Goal: Find specific page/section: Find specific page/section

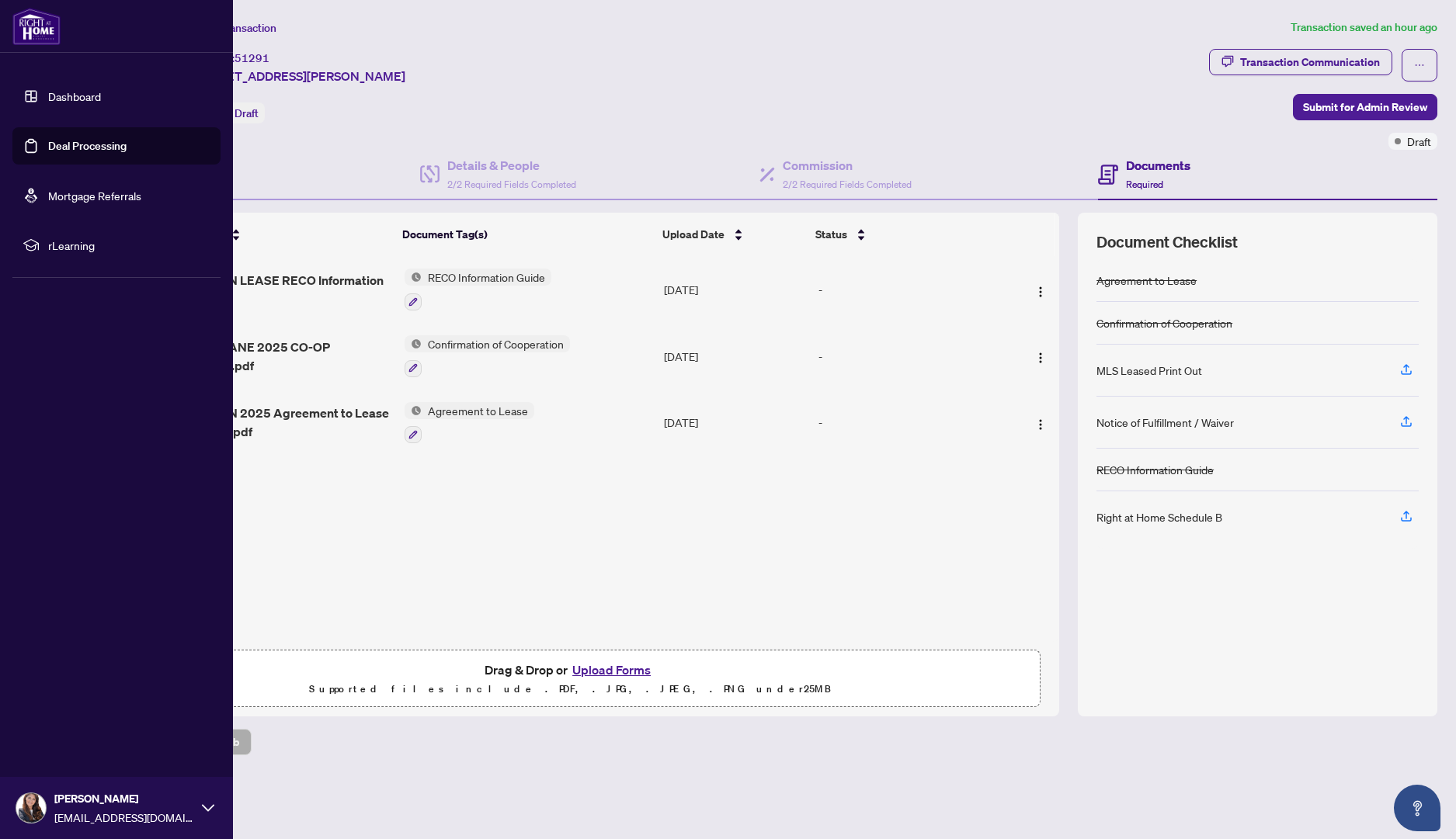
click at [55, 90] on link "Dashboard" at bounding box center [75, 95] width 53 height 14
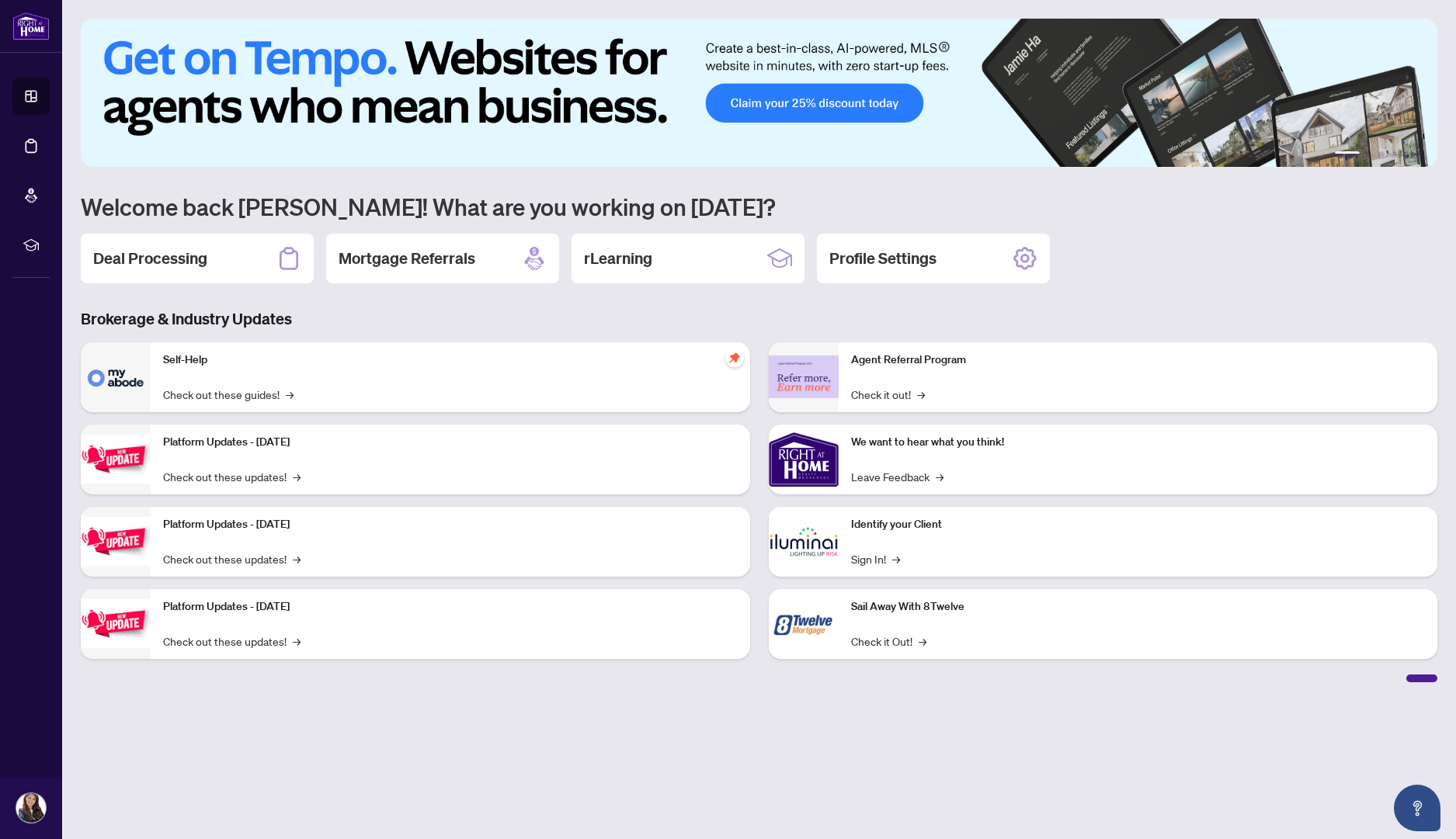
click at [279, 365] on p "Self-Help" at bounding box center [450, 360] width 574 height 17
click at [187, 248] on h2 "Deal Processing" at bounding box center [150, 258] width 114 height 22
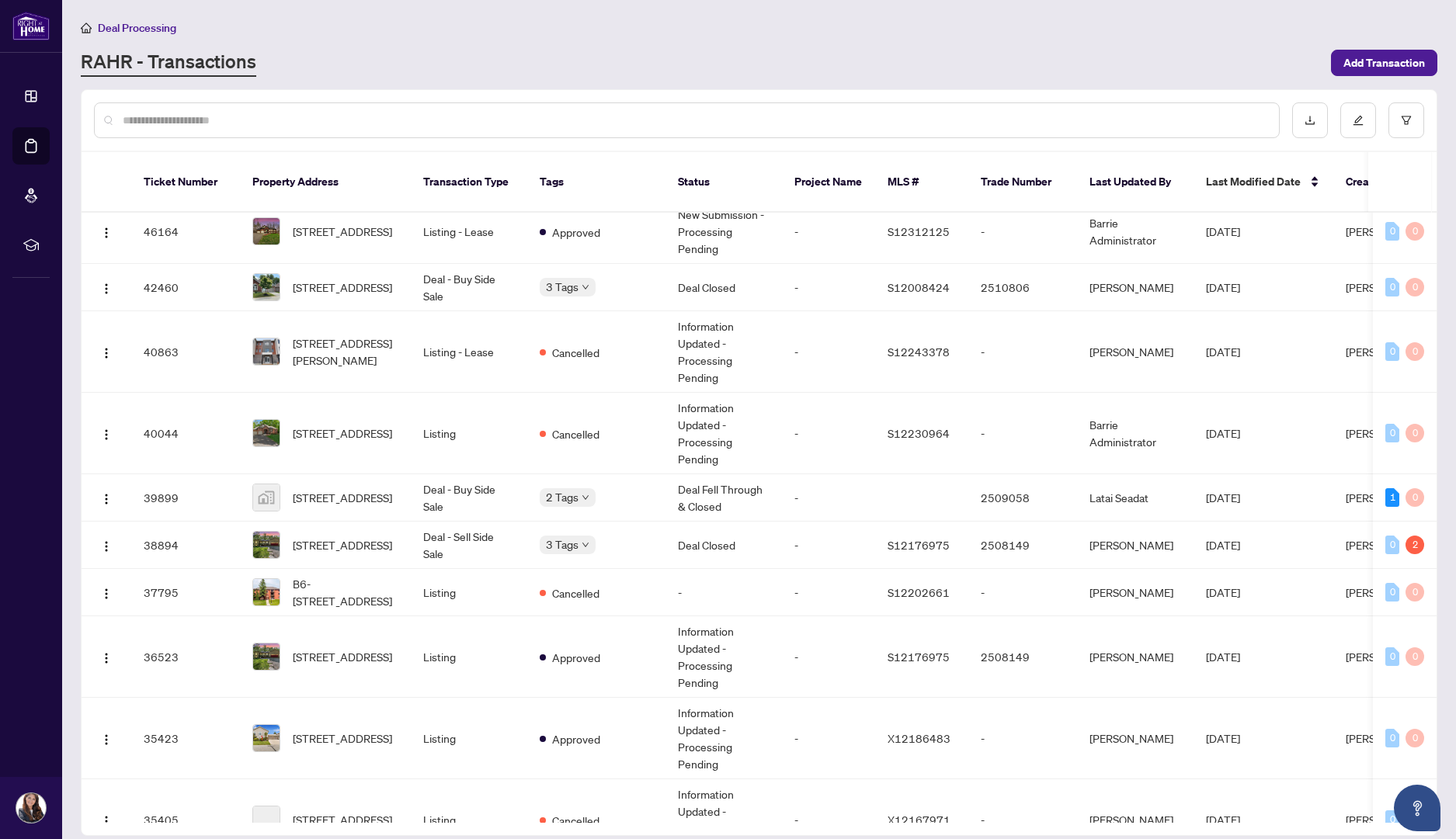
scroll to position [570, 0]
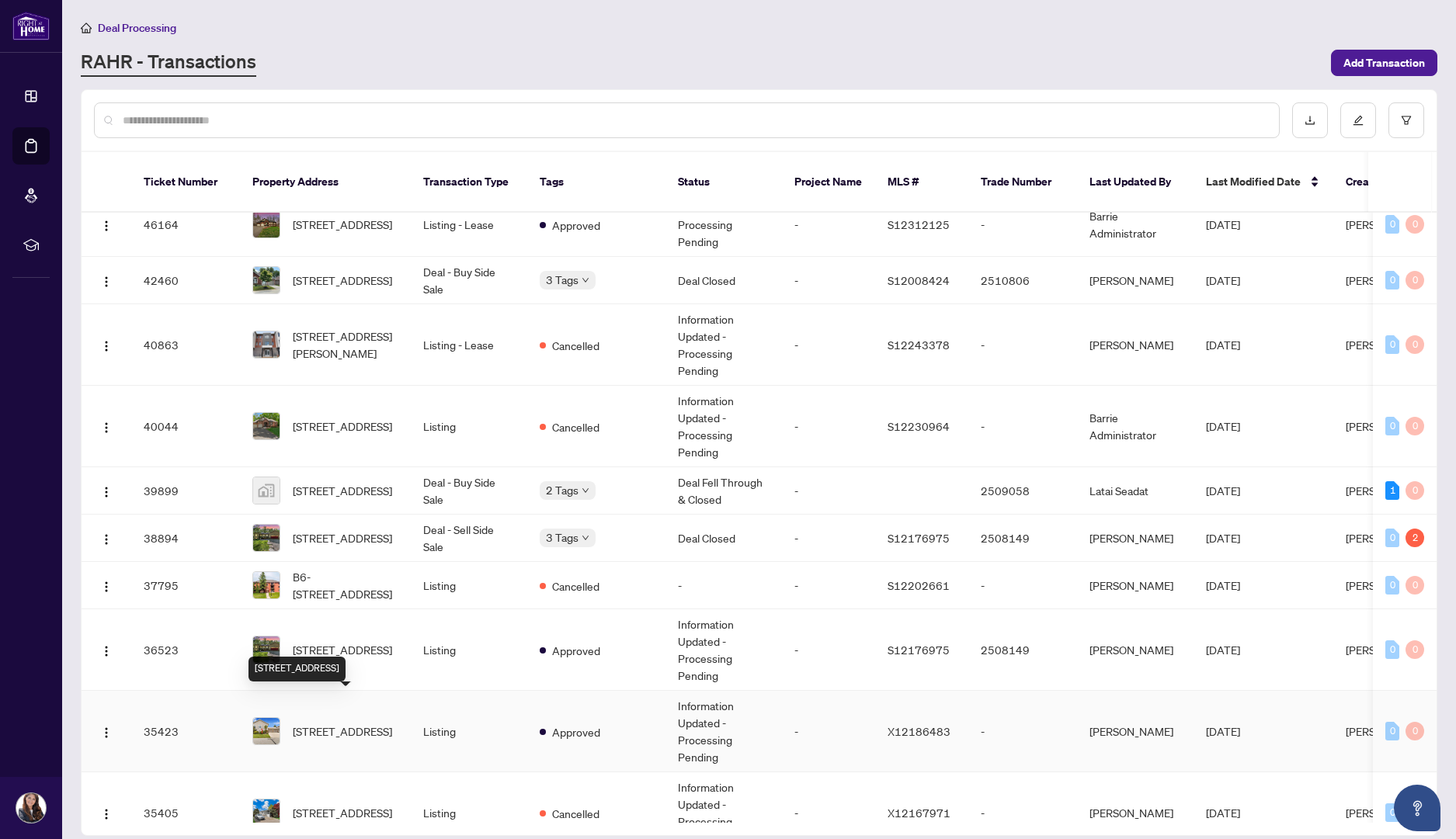
click at [348, 723] on span "[STREET_ADDRESS]" at bounding box center [342, 731] width 100 height 17
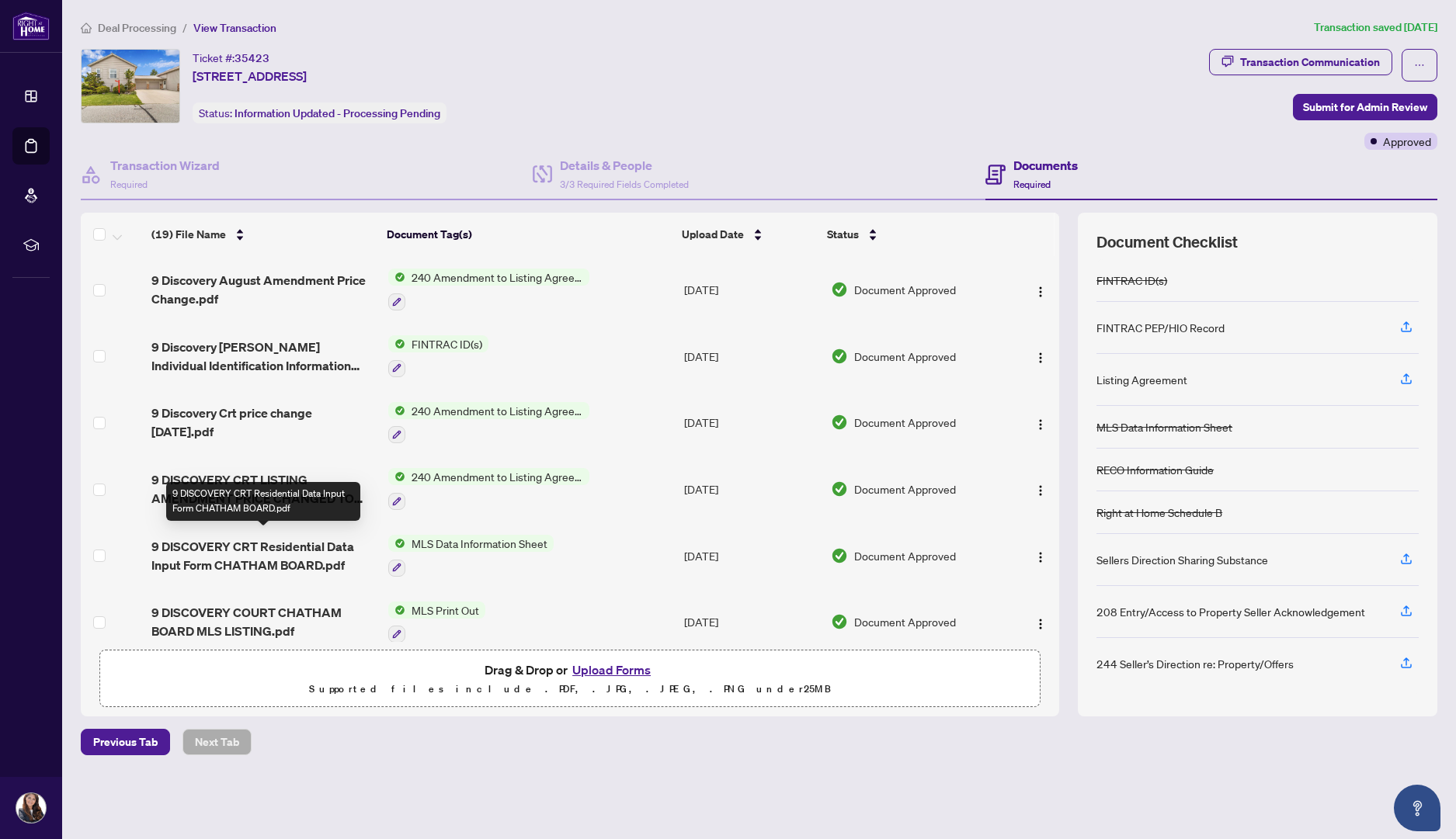
click at [239, 552] on span "9 DISCOVERY CRT Residential Data Input Form CHATHAM BOARD.pdf" at bounding box center [263, 556] width 224 height 38
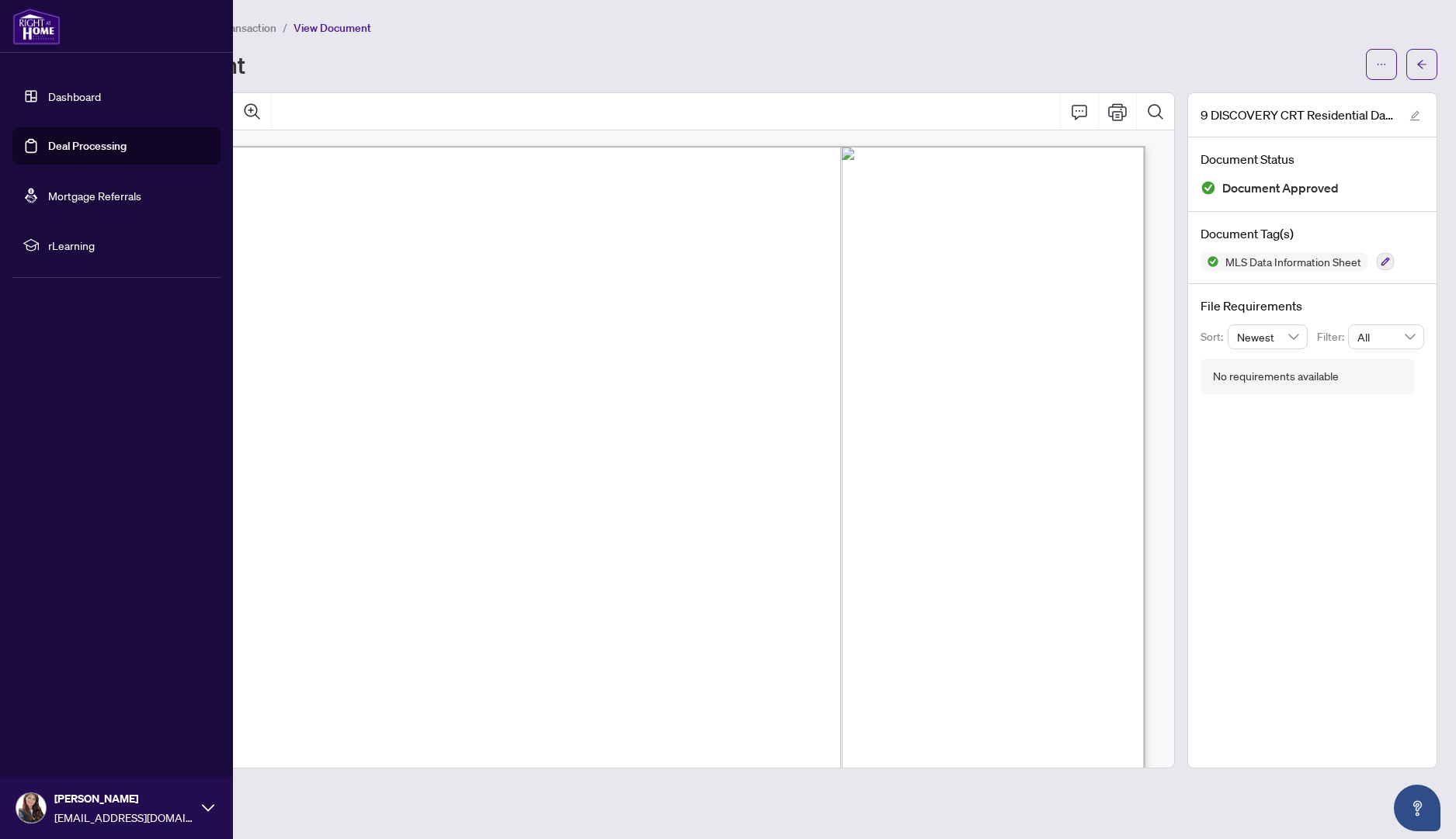
click at [49, 96] on link "Dashboard" at bounding box center [75, 95] width 53 height 14
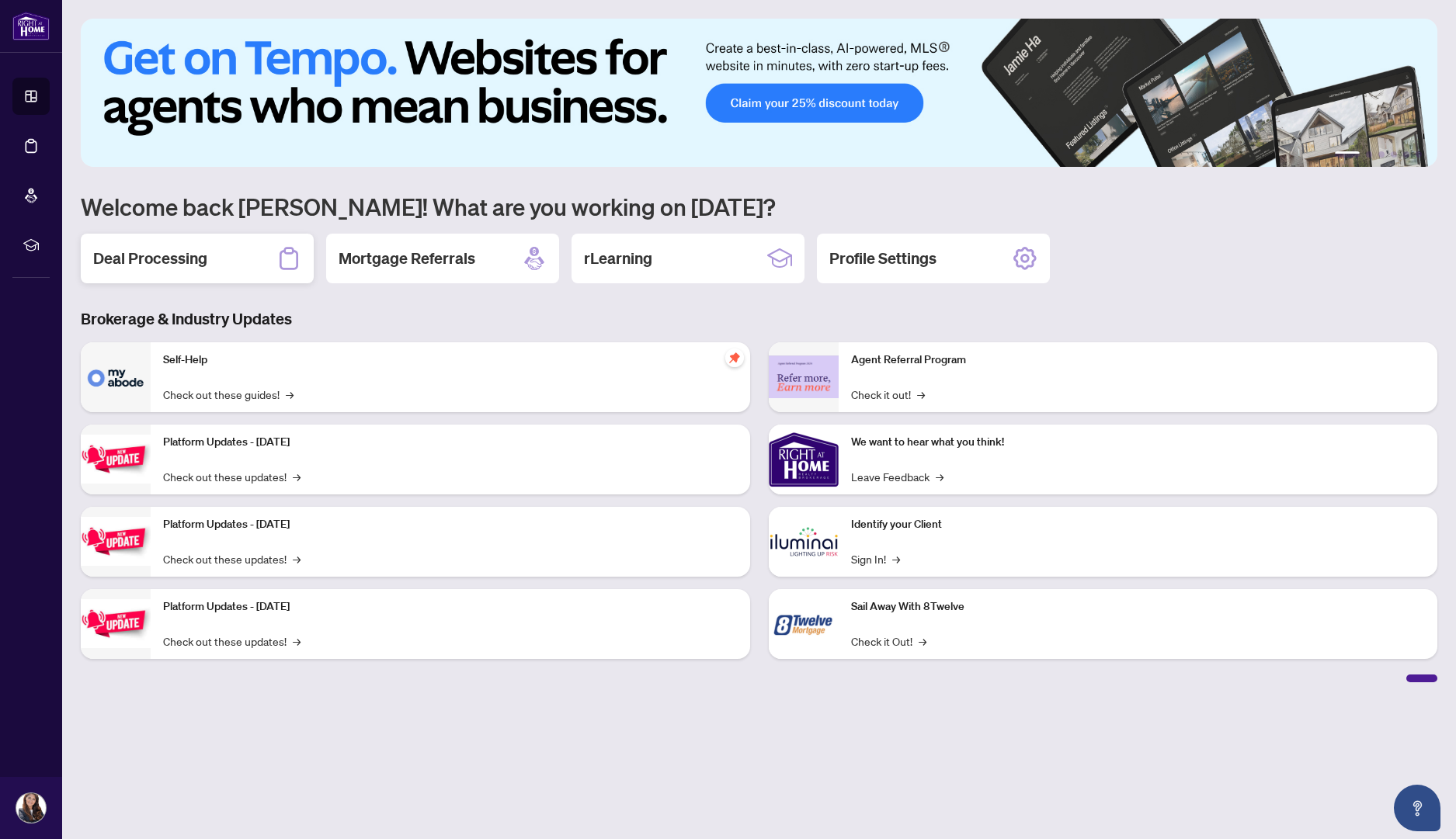
click at [167, 255] on h2 "Deal Processing" at bounding box center [150, 258] width 114 height 22
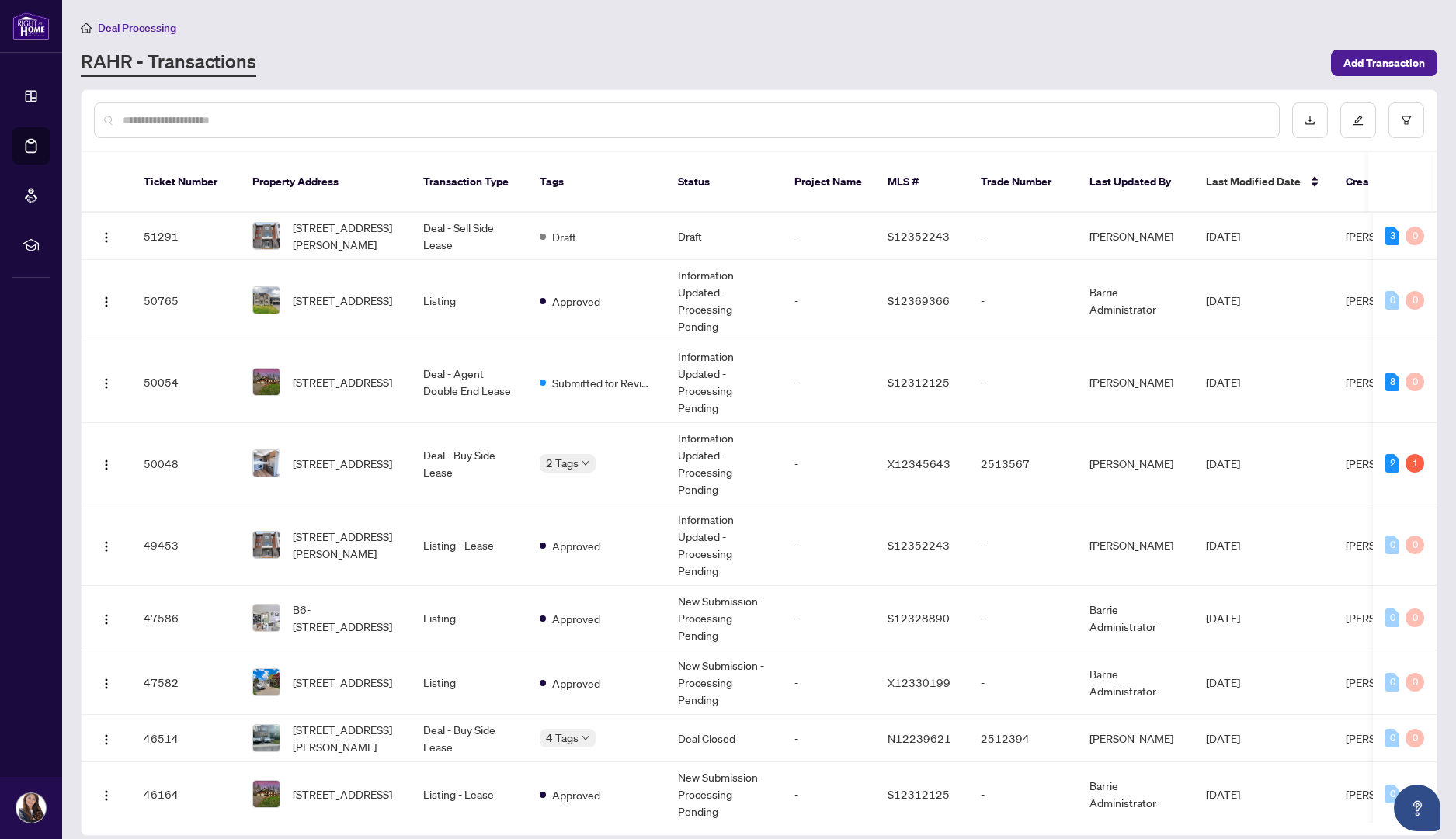
scroll to position [530, 0]
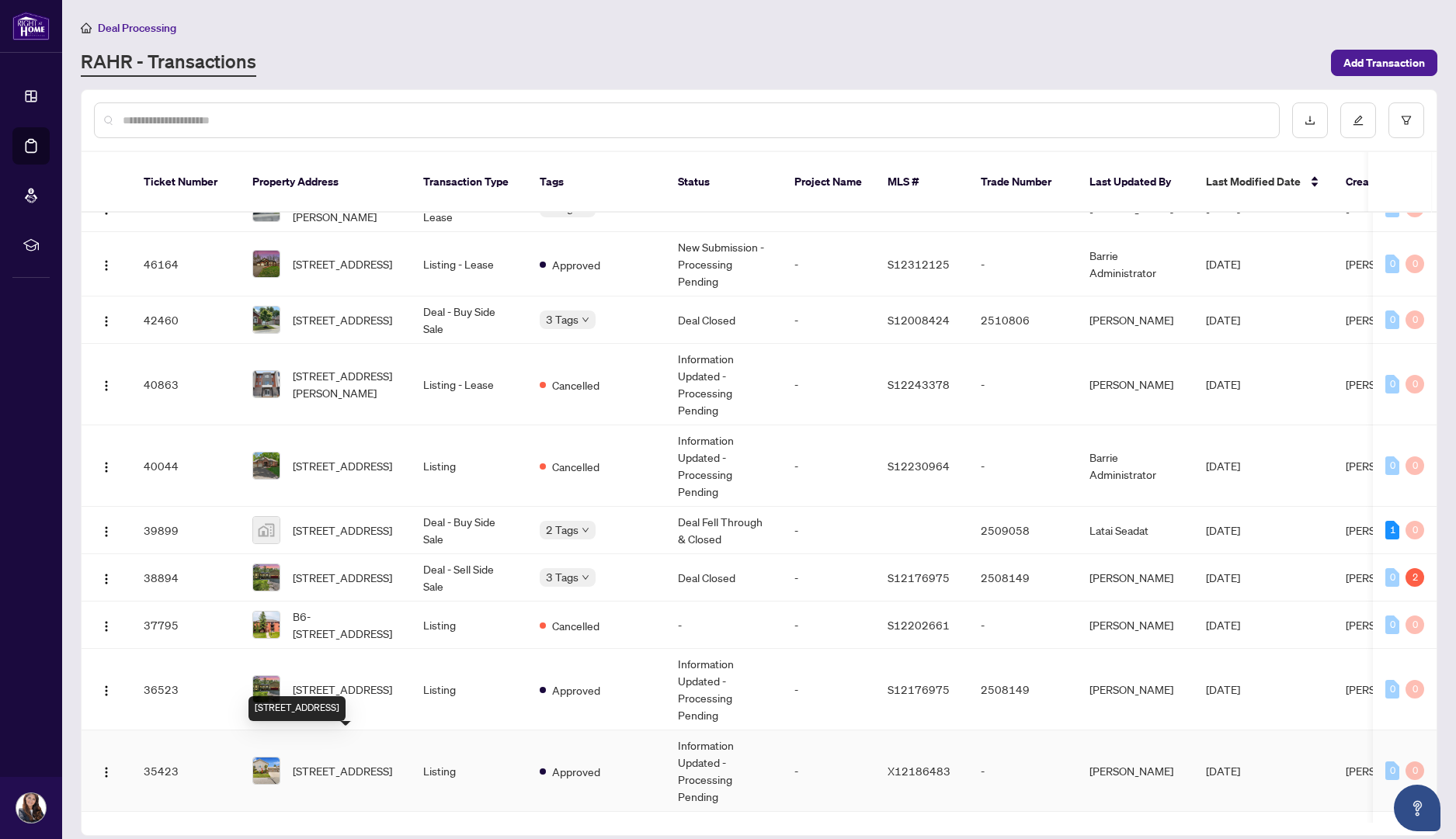
click at [317, 763] on span "[STREET_ADDRESS]" at bounding box center [342, 771] width 100 height 17
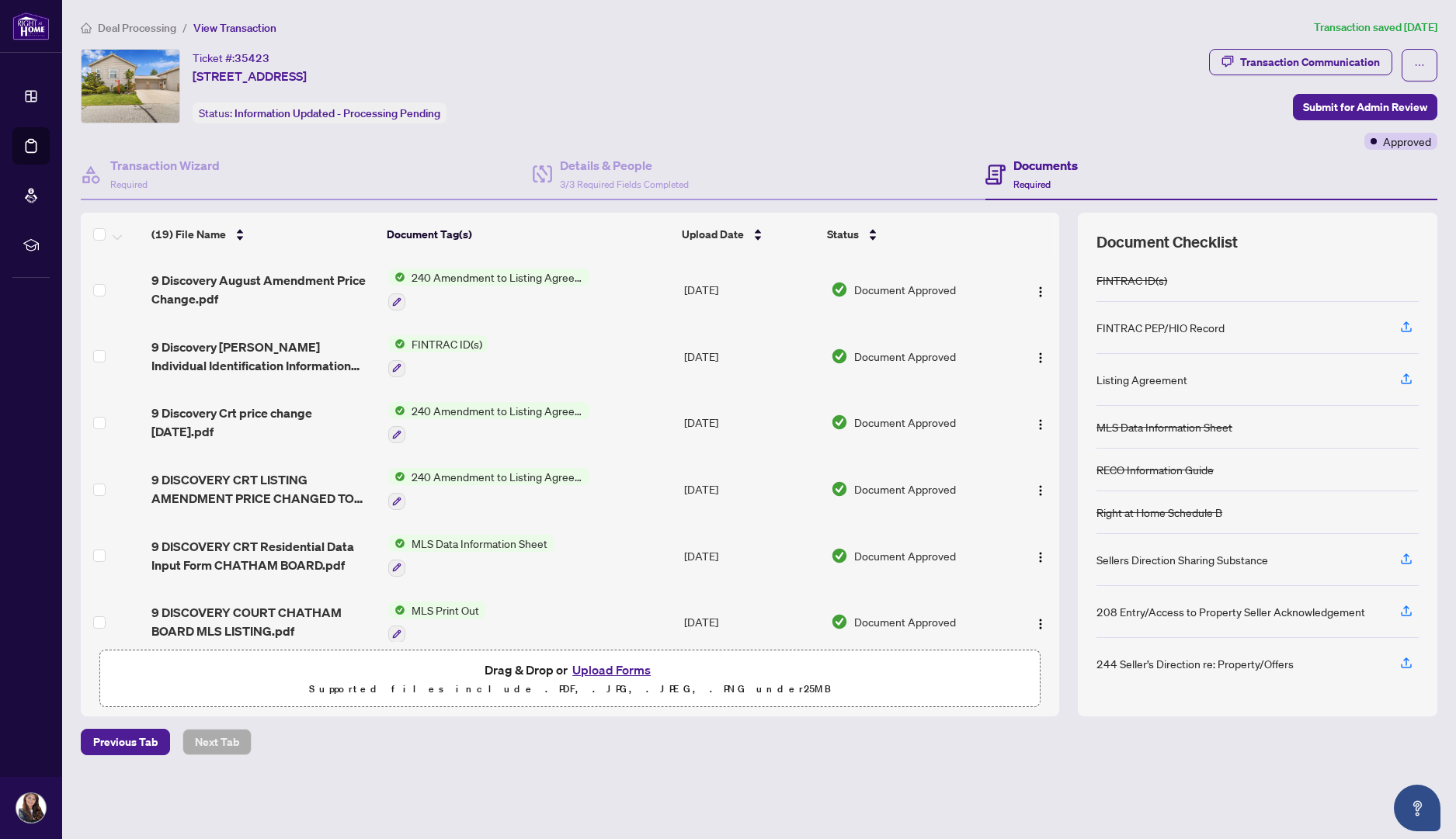
click at [1059, 618] on div "(19) File Name Document Tag(s) Upload Date Status 9 Discovery August Amendment …" at bounding box center [758, 464] width 1356 height 504
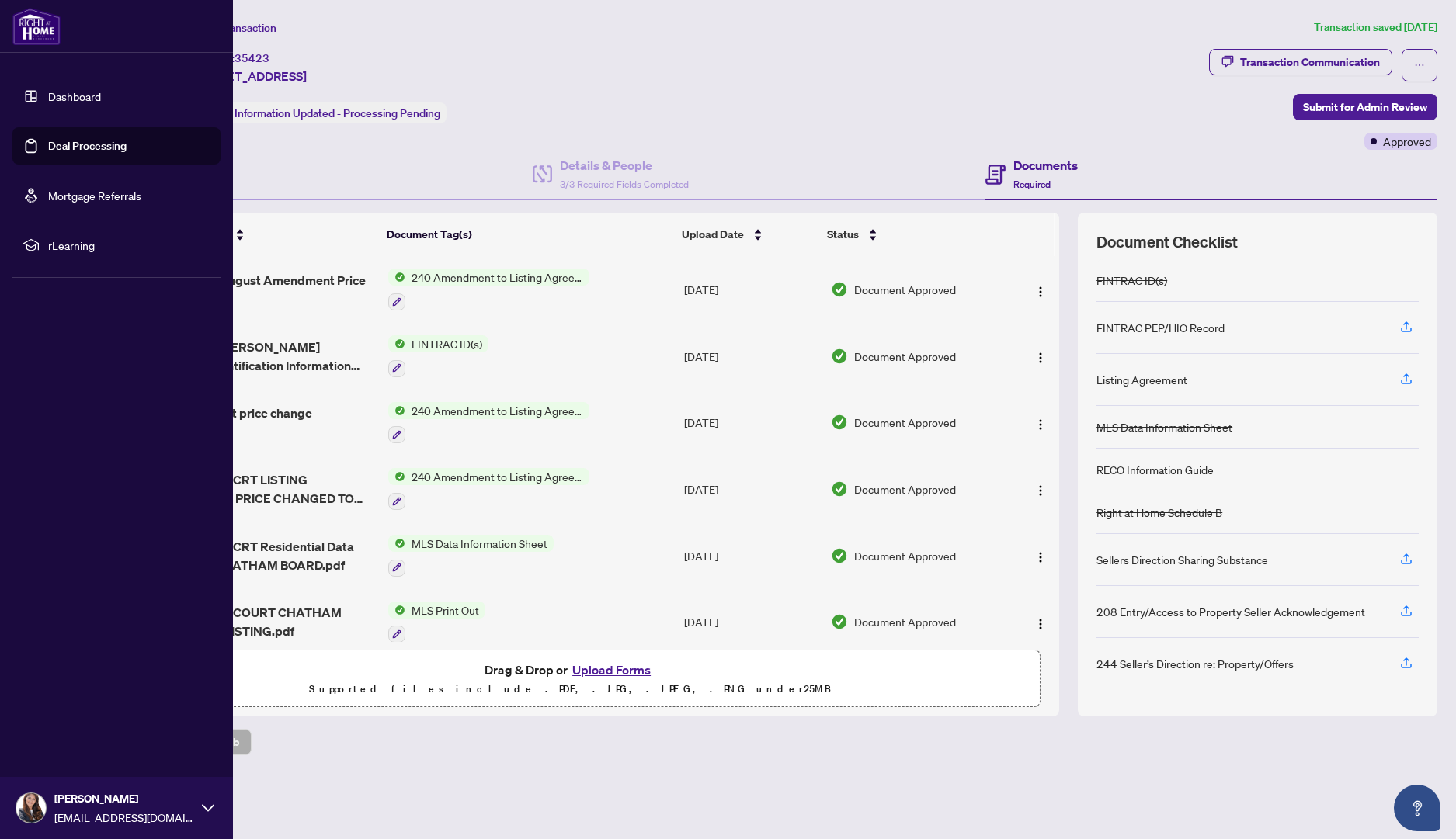
click at [53, 92] on link "Dashboard" at bounding box center [75, 95] width 53 height 14
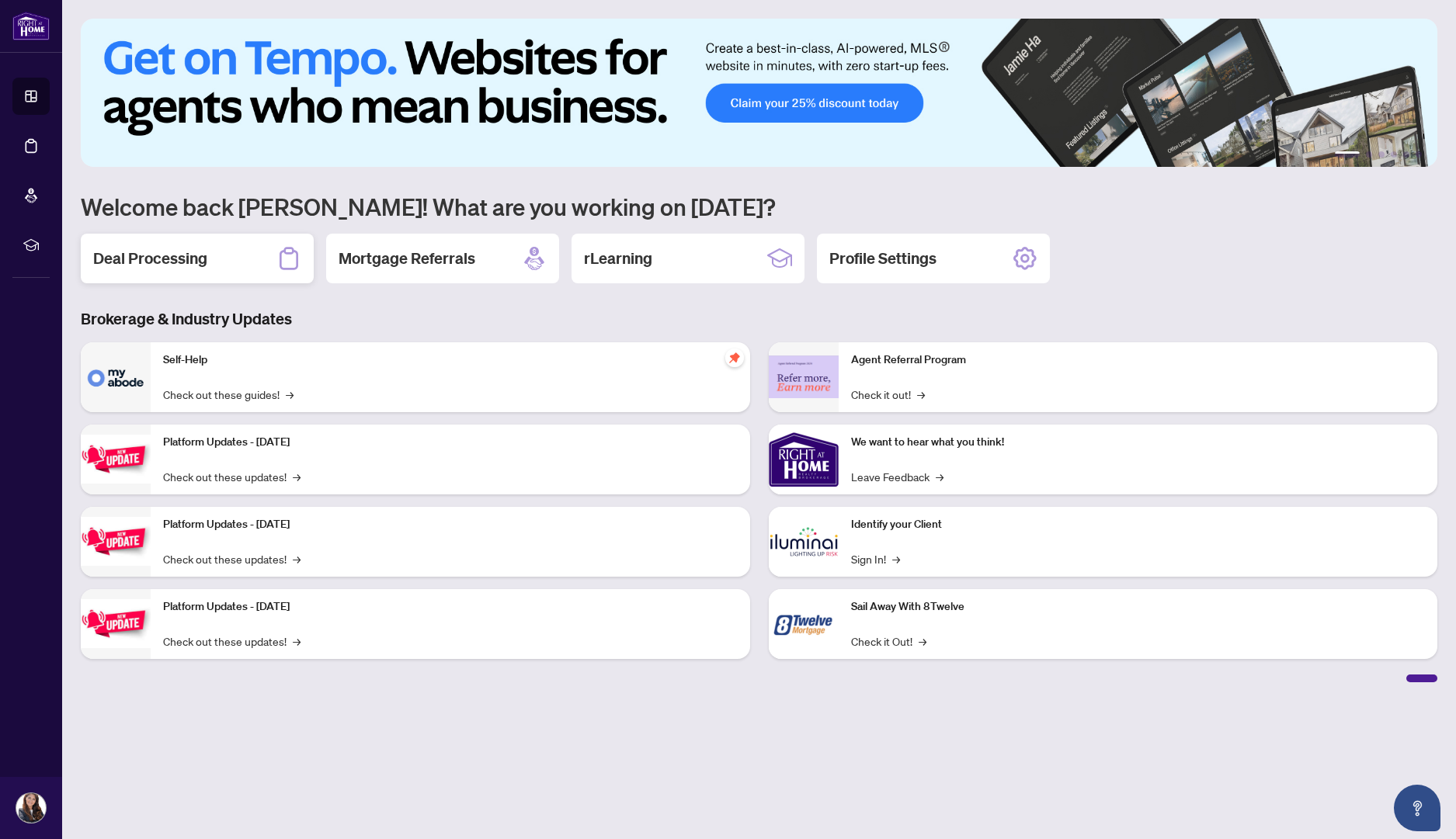
click at [217, 259] on div "Deal Processing" at bounding box center [197, 258] width 233 height 49
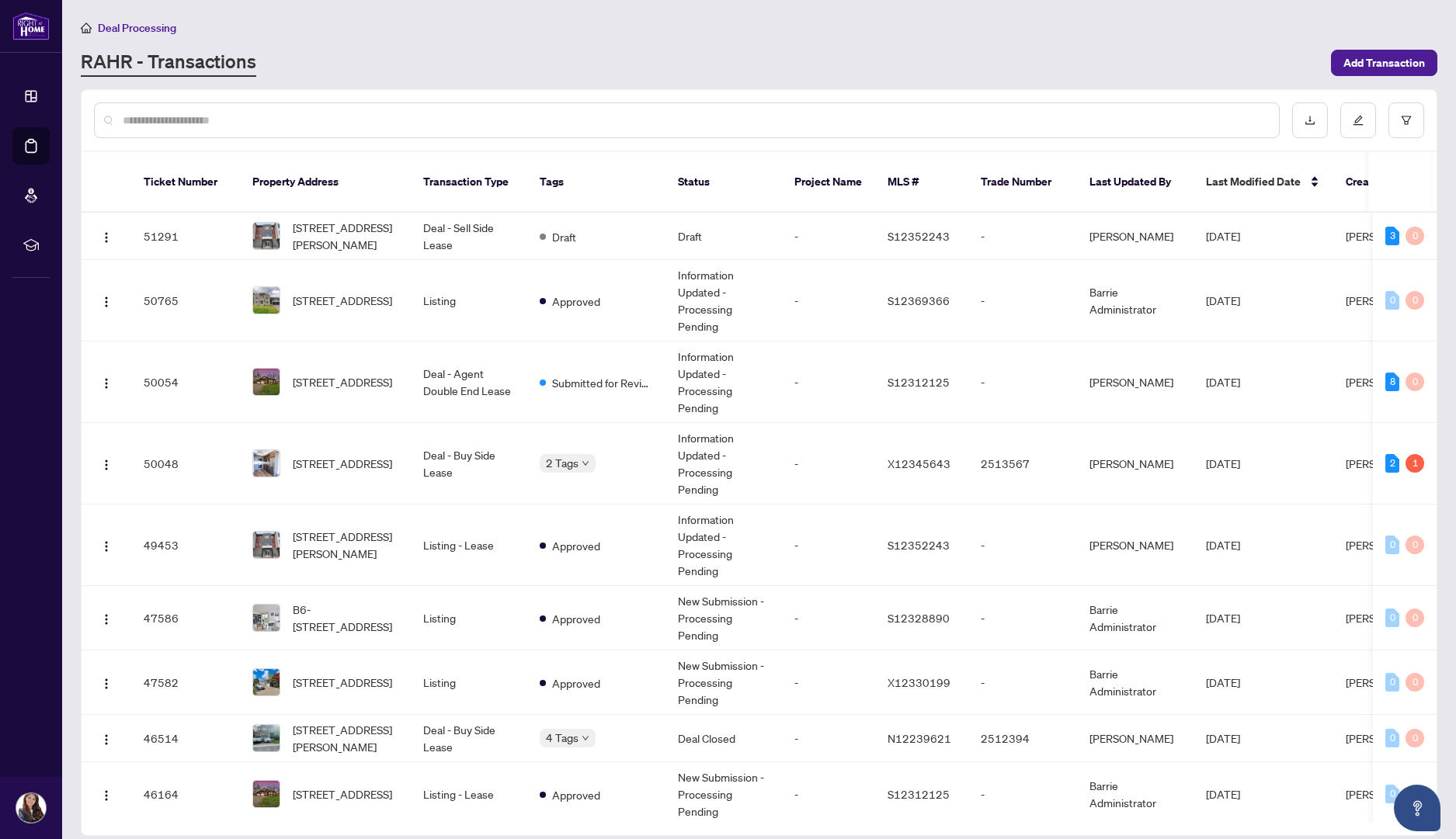
click at [1134, 116] on input "text" at bounding box center [694, 120] width 1144 height 17
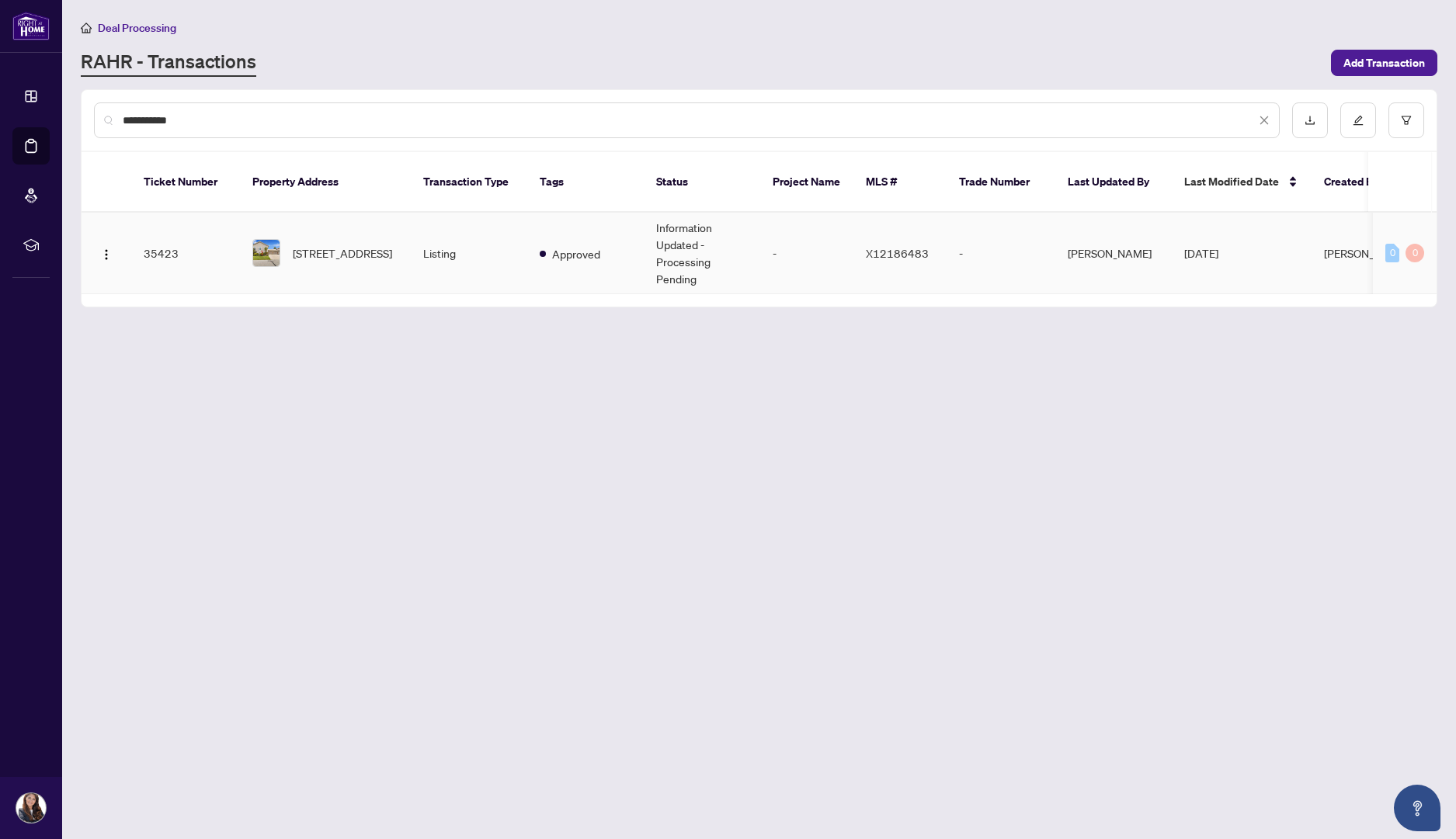
type input "**********"
click at [702, 243] on td "Information Updated - Processing Pending" at bounding box center [701, 253] width 116 height 82
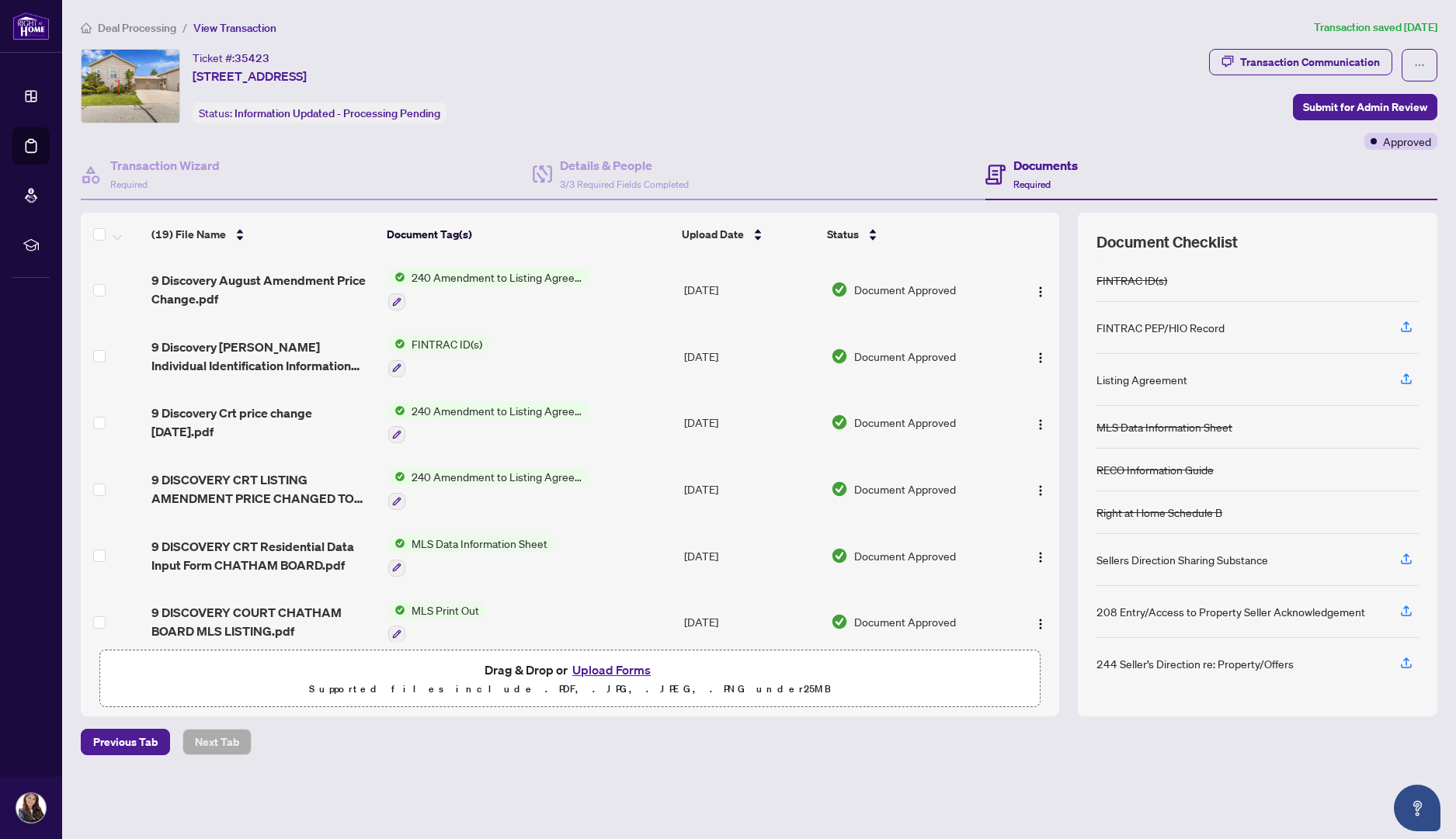
drag, startPoint x: 1059, startPoint y: 291, endPoint x: 1054, endPoint y: 324, distance: 33.4
click at [1052, 332] on div "(19) File Name Document Tag(s) Upload Date Status 9 Discovery August Amendment …" at bounding box center [758, 464] width 1356 height 504
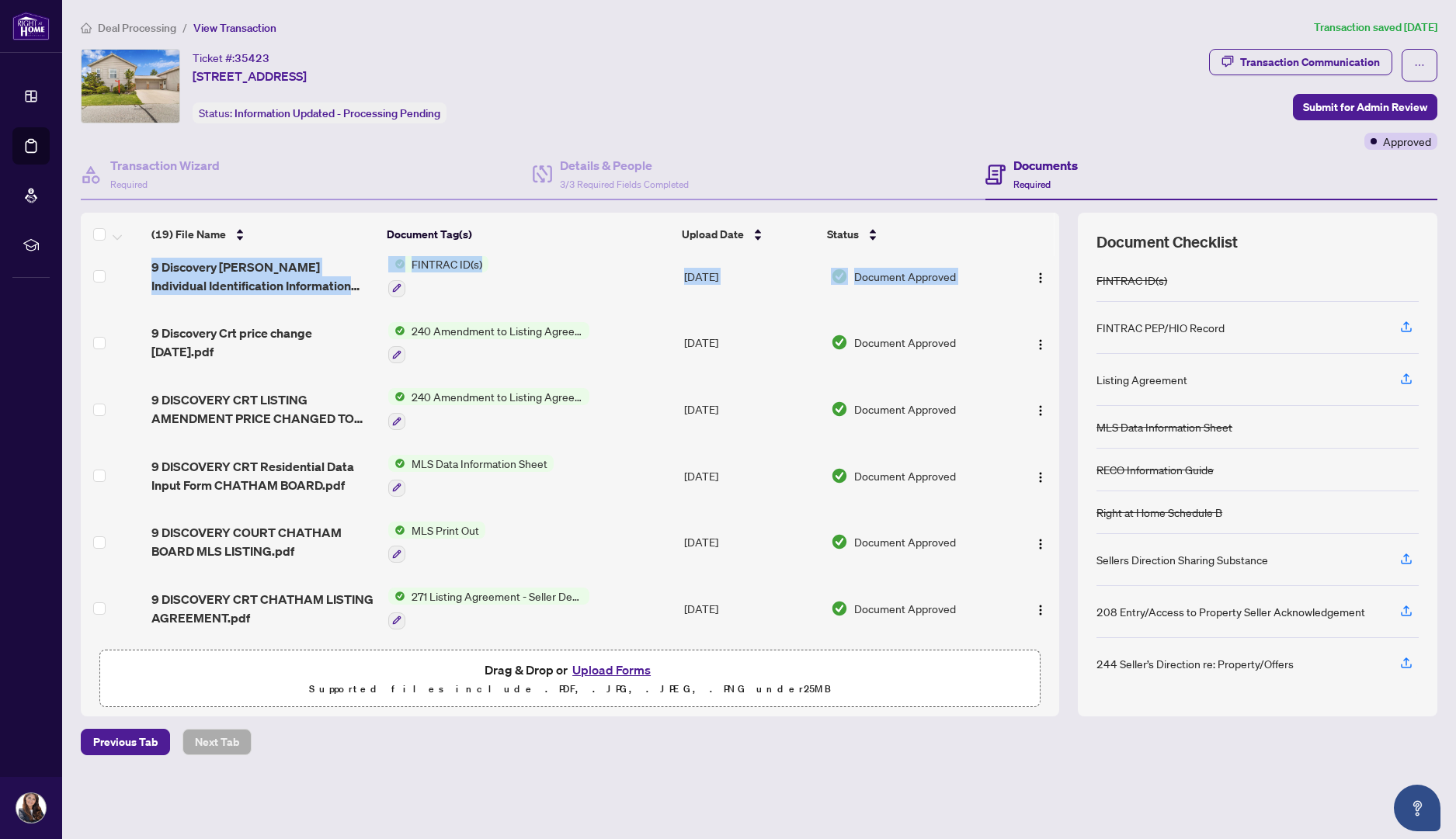
scroll to position [93, 0]
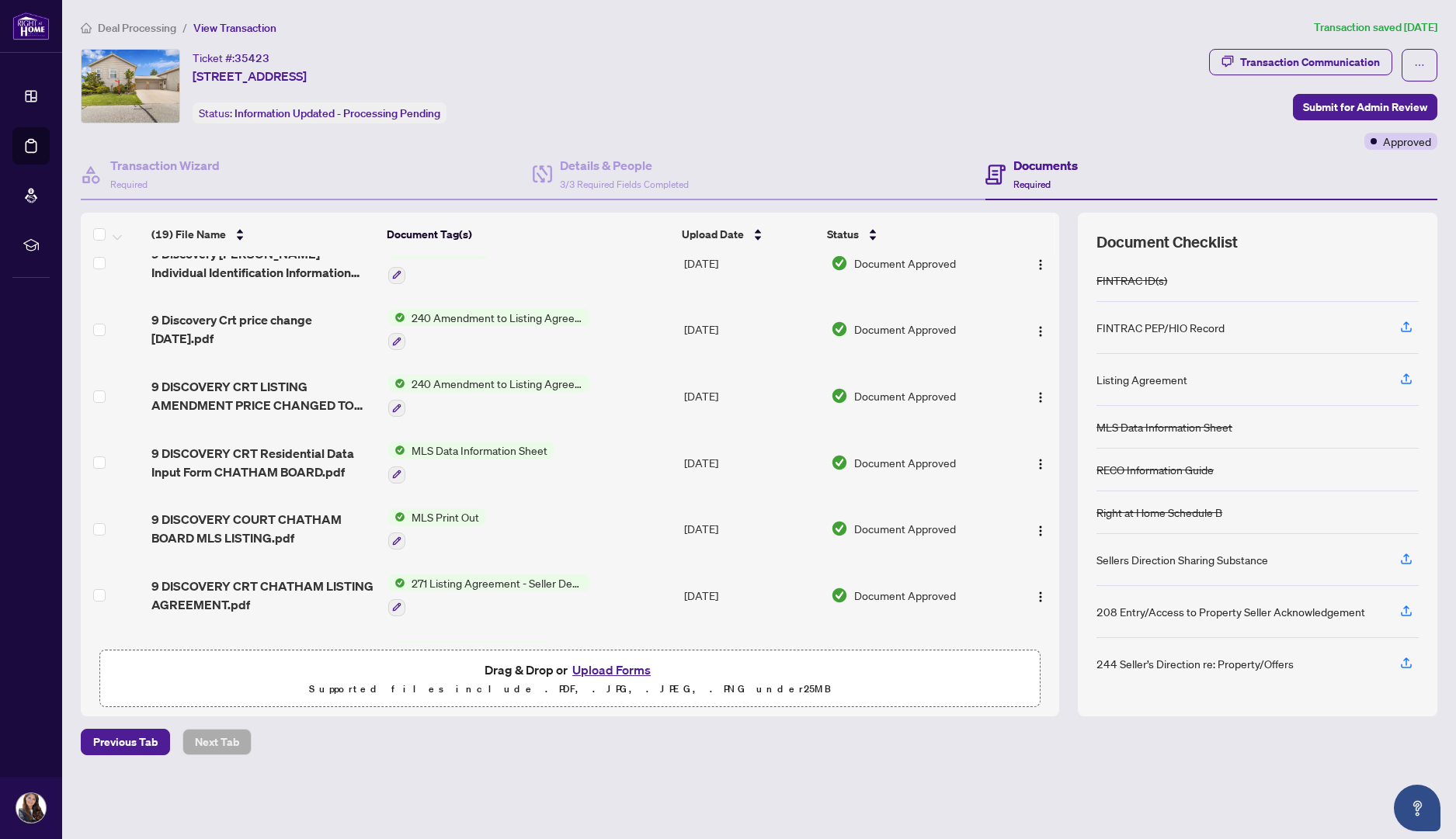
click at [277, 683] on p "Supported files include .PDF, .JPG, .JPEG, .PNG under 25 MB" at bounding box center [570, 690] width 920 height 18
click at [1455, 637] on main "Deal Processing / View Transaction Transaction saved [DATE] Ticket #: 35423 [ST…" at bounding box center [759, 420] width 1394 height 839
click at [1455, 638] on main "Deal Processing / View Transaction Transaction saved [DATE] Ticket #: 35423 [ST…" at bounding box center [759, 420] width 1394 height 839
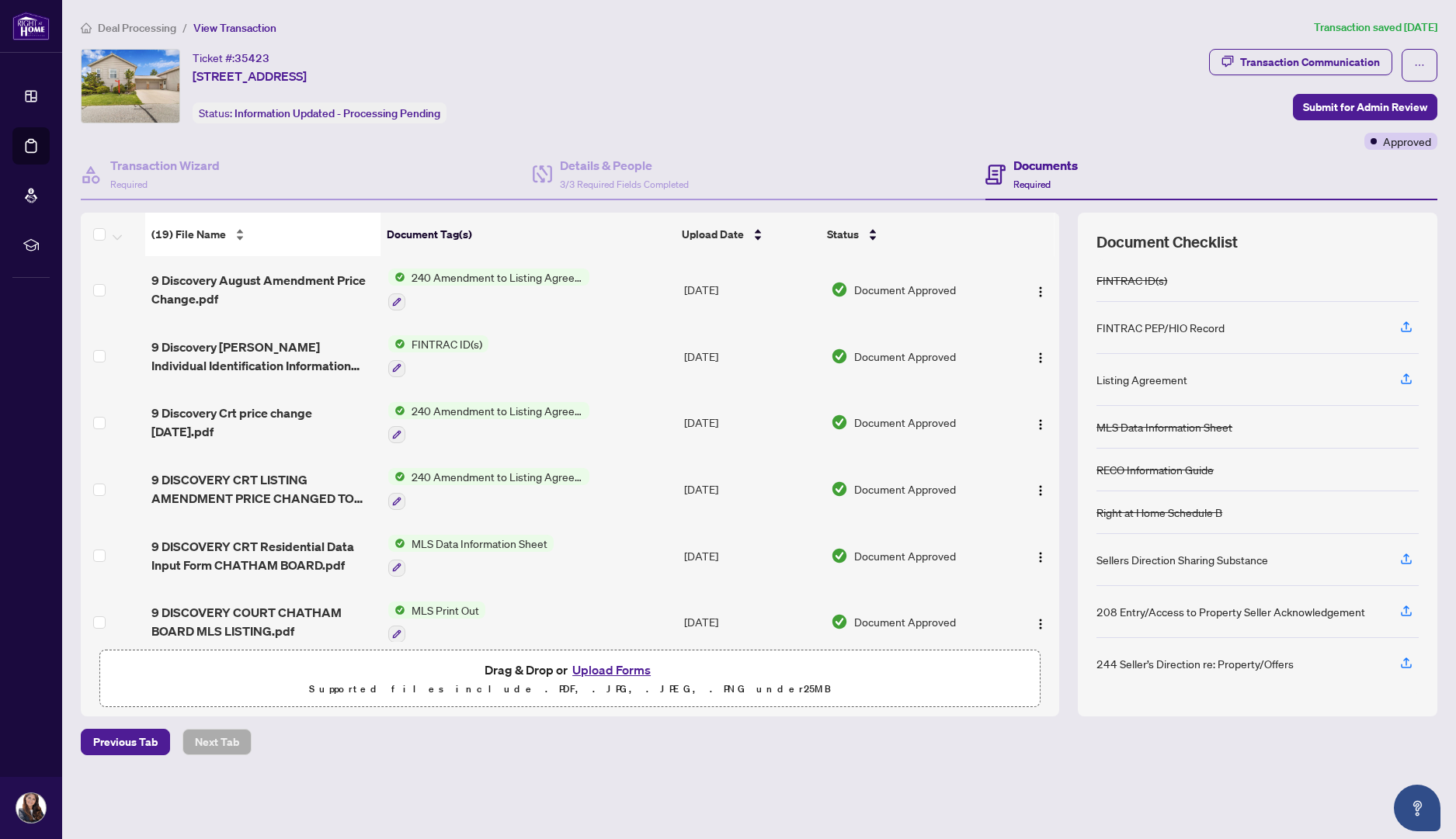
click at [236, 234] on div "(19) File Name" at bounding box center [263, 234] width 223 height 17
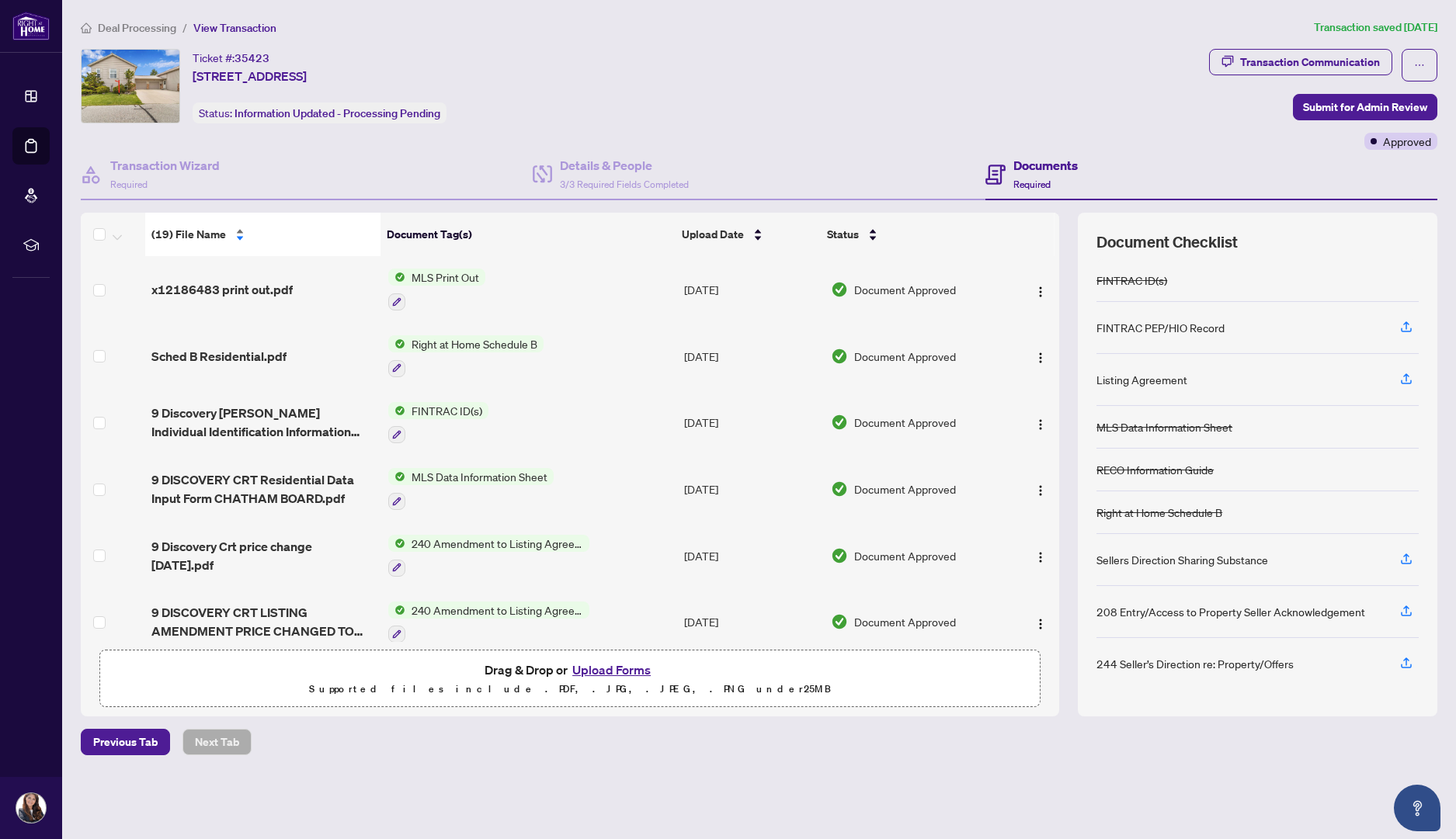
click at [235, 235] on div "(19) File Name" at bounding box center [263, 234] width 223 height 17
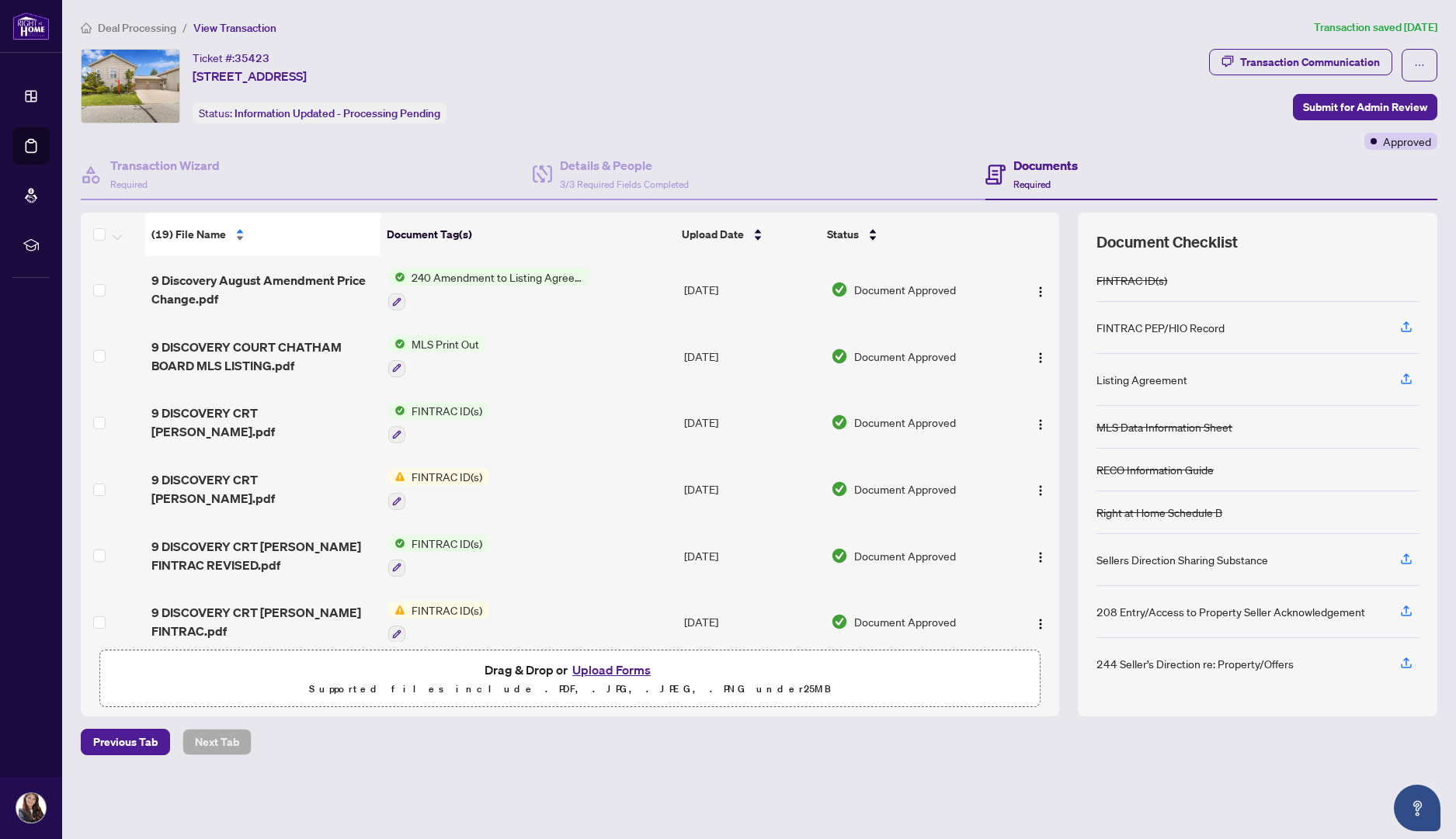
click at [239, 227] on div "(19) File Name" at bounding box center [263, 234] width 223 height 17
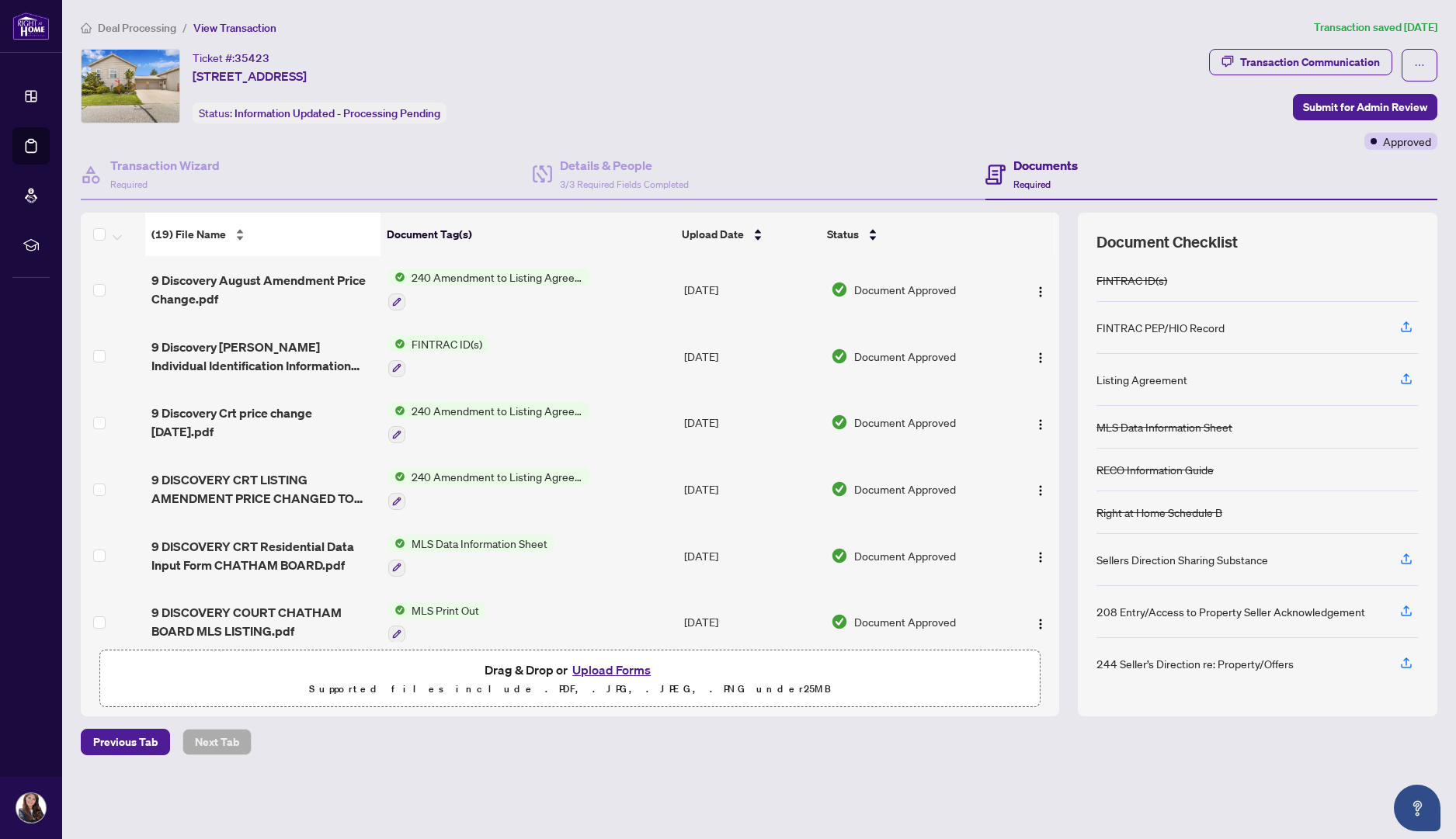
click at [235, 229] on div "(19) File Name" at bounding box center [263, 234] width 223 height 17
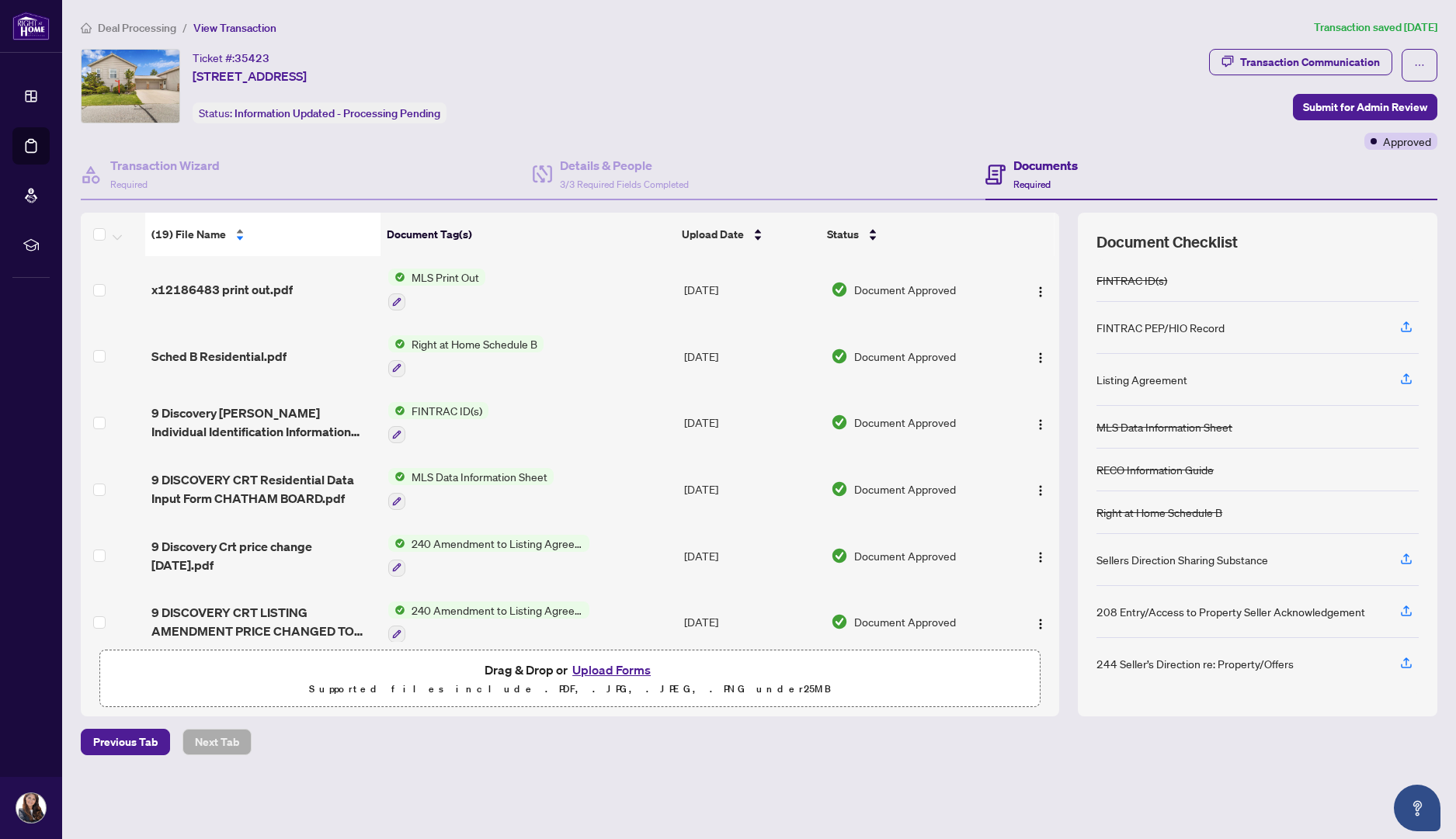
click at [235, 229] on div "(19) File Name" at bounding box center [263, 234] width 223 height 17
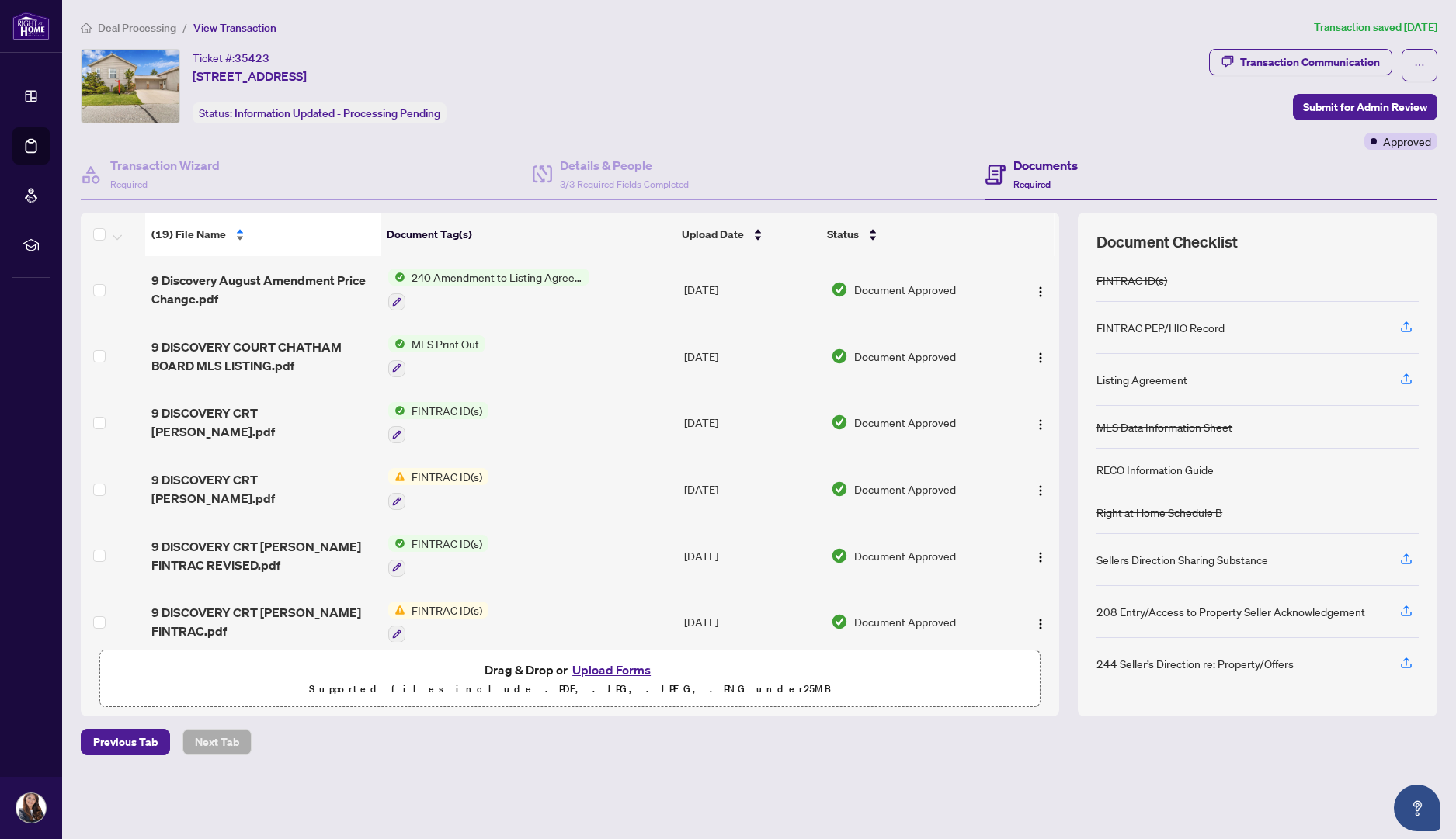
click at [235, 229] on div "(19) File Name" at bounding box center [263, 234] width 223 height 17
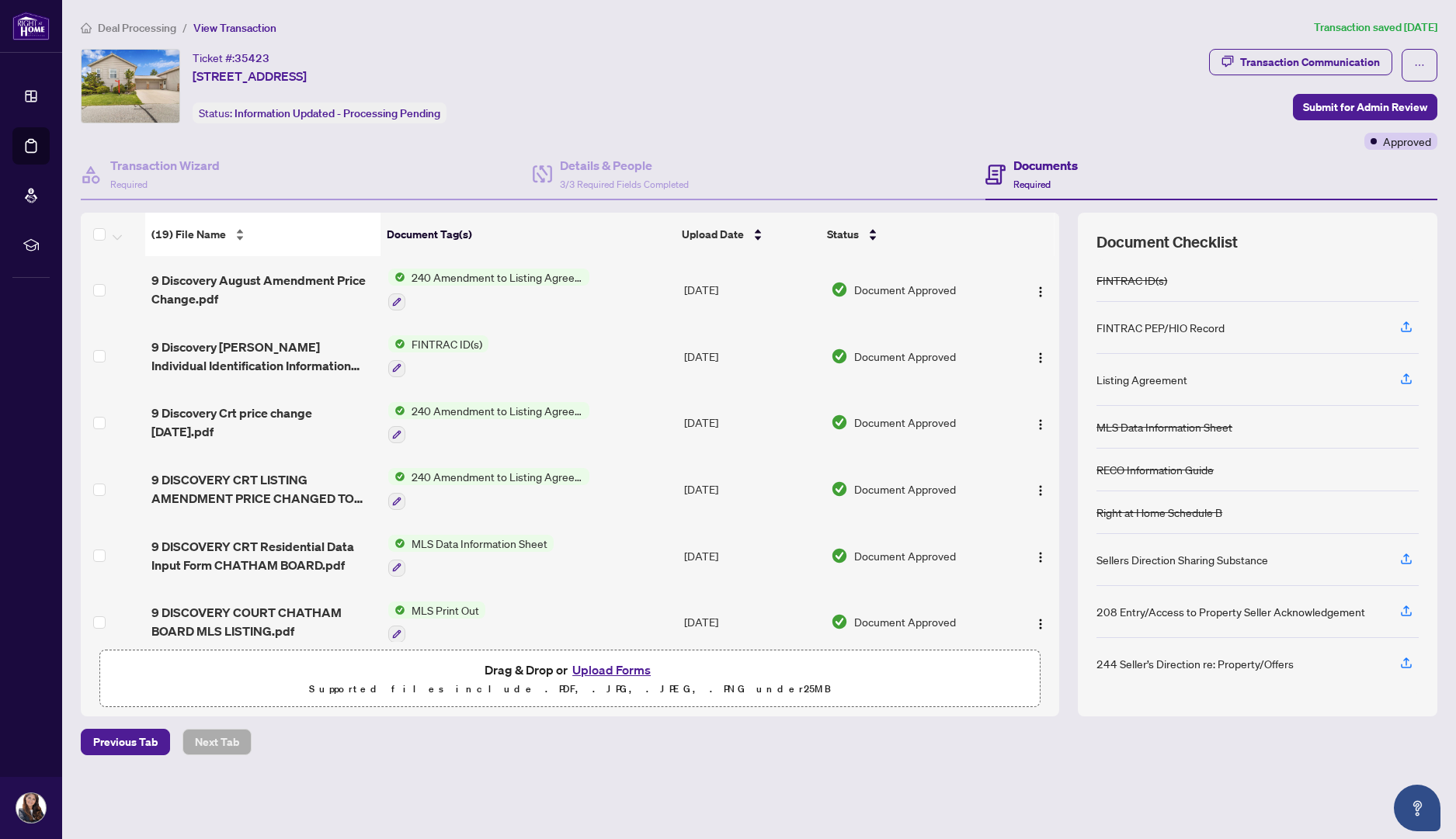
click at [235, 229] on div "(19) File Name" at bounding box center [263, 234] width 223 height 17
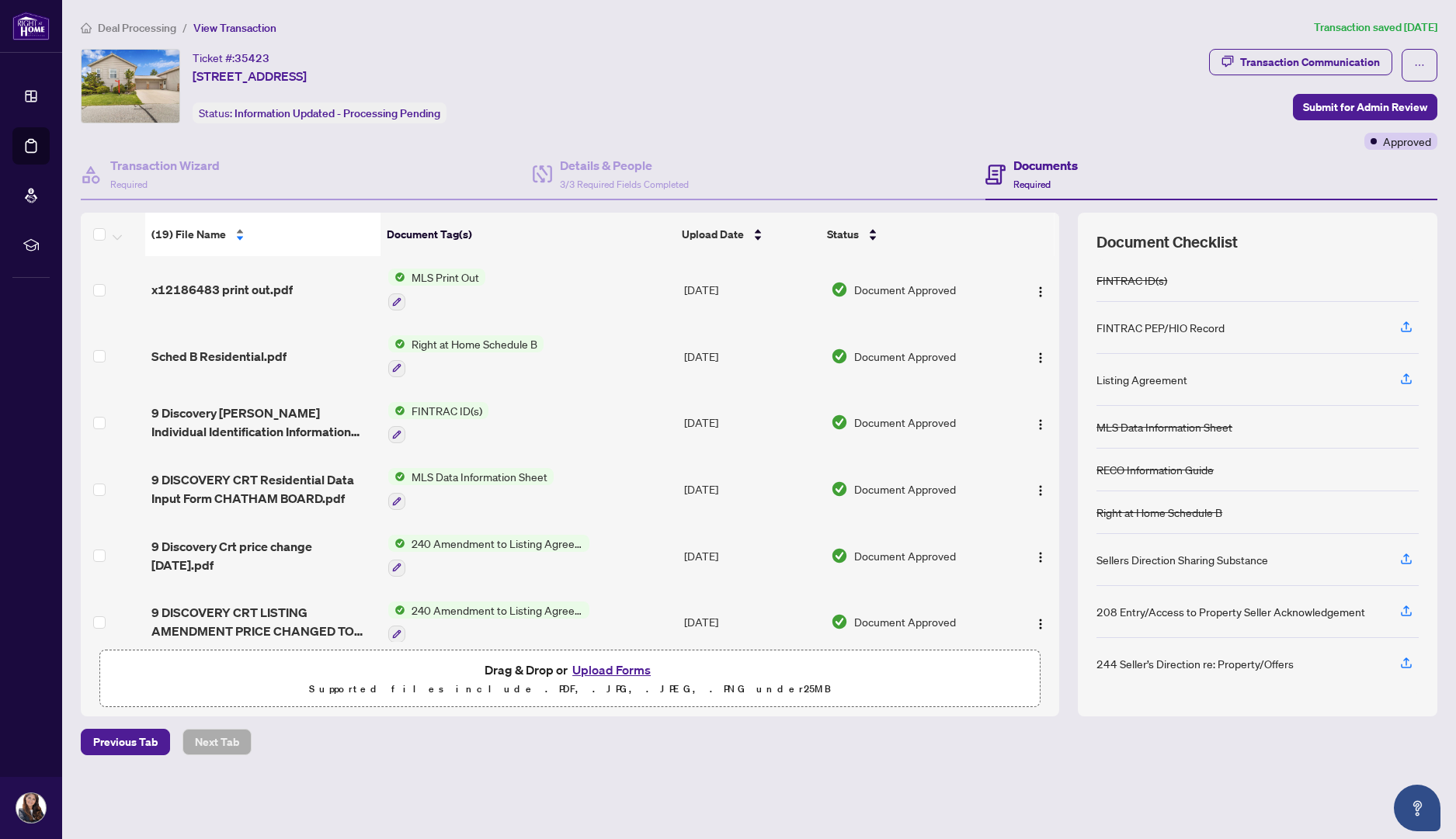
click at [235, 229] on div "(19) File Name" at bounding box center [263, 234] width 223 height 17
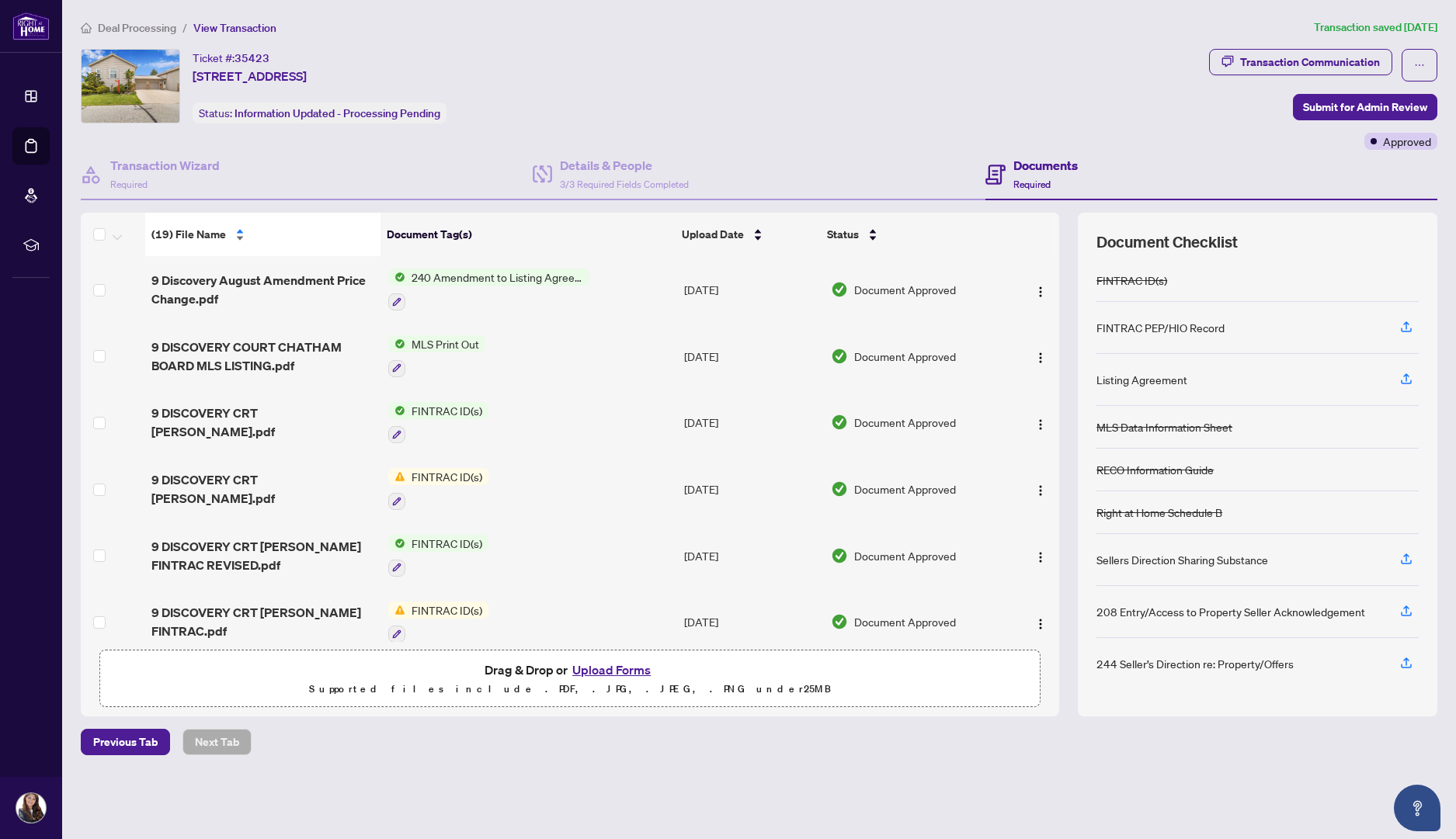
click at [235, 229] on div "(19) File Name" at bounding box center [263, 234] width 223 height 17
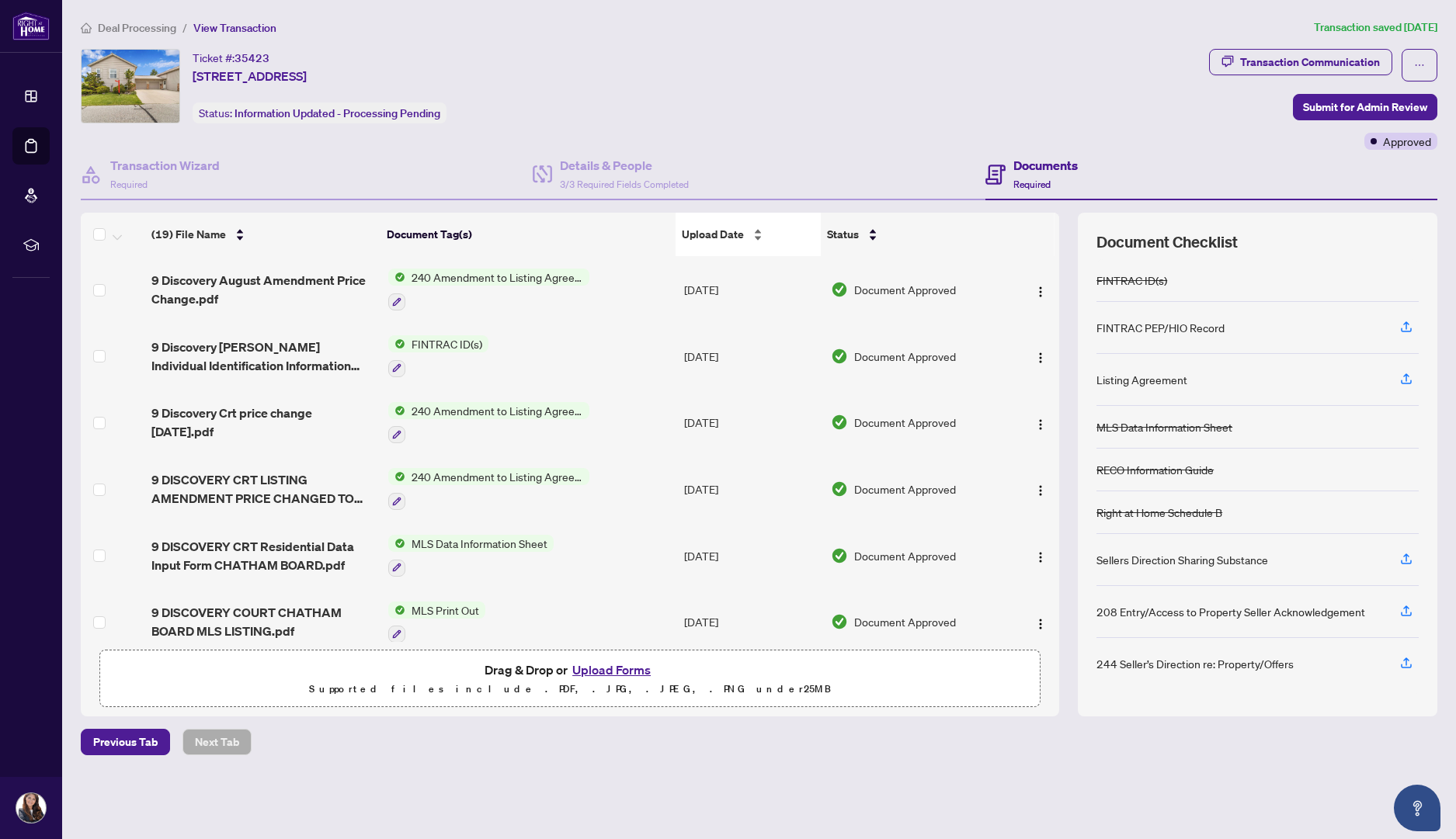
click at [755, 234] on div "Upload Date" at bounding box center [748, 234] width 134 height 17
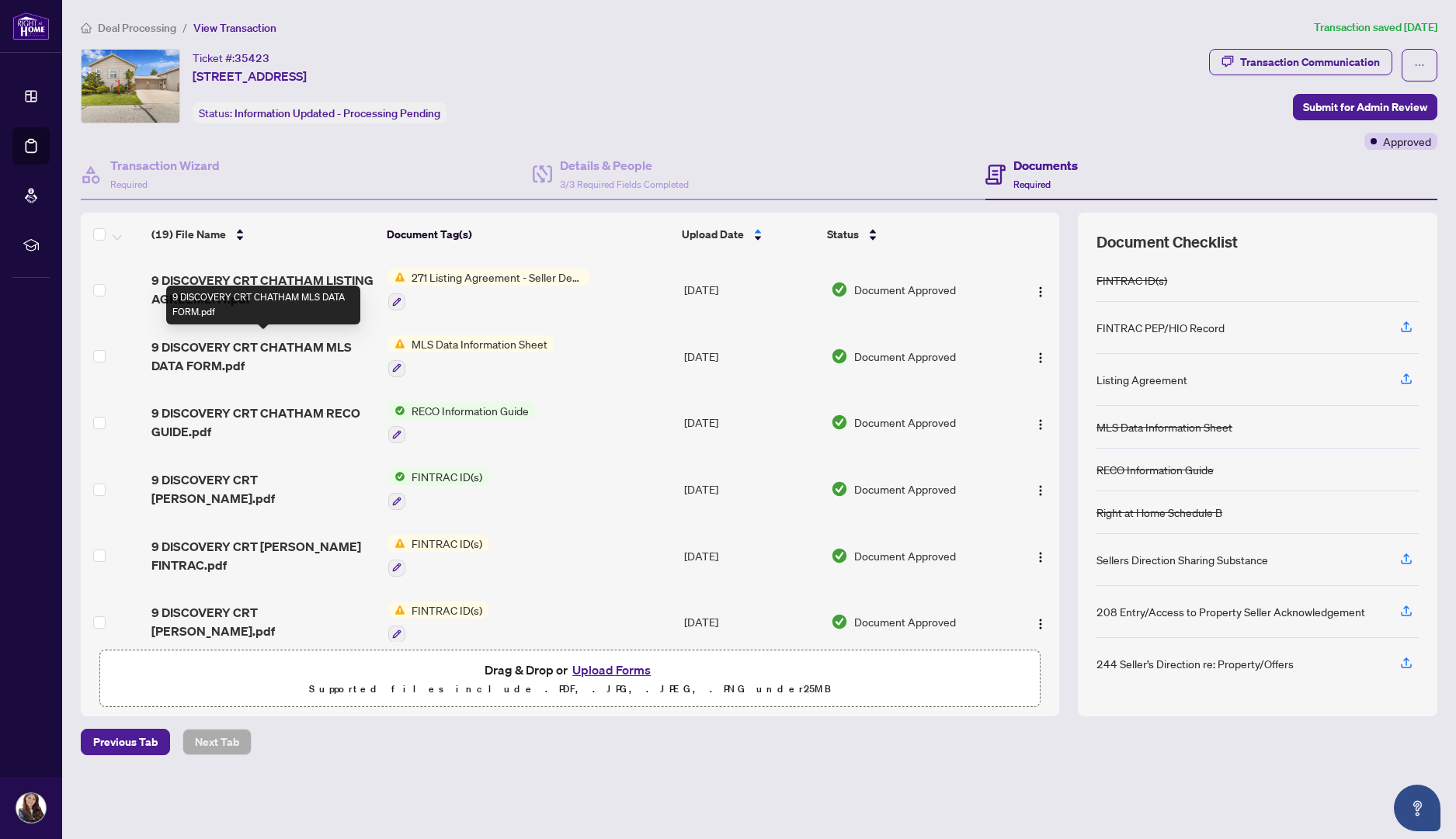
click at [279, 347] on span "9 DISCOVERY CRT CHATHAM MLS DATA FORM.pdf" at bounding box center [263, 356] width 224 height 38
